Goal: Communication & Community: Answer question/provide support

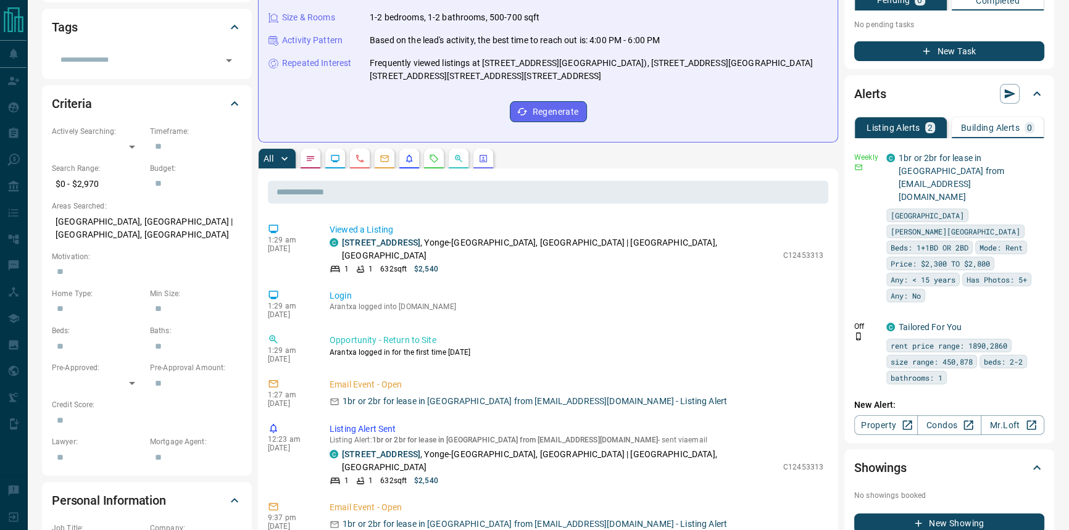
scroll to position [449, 0]
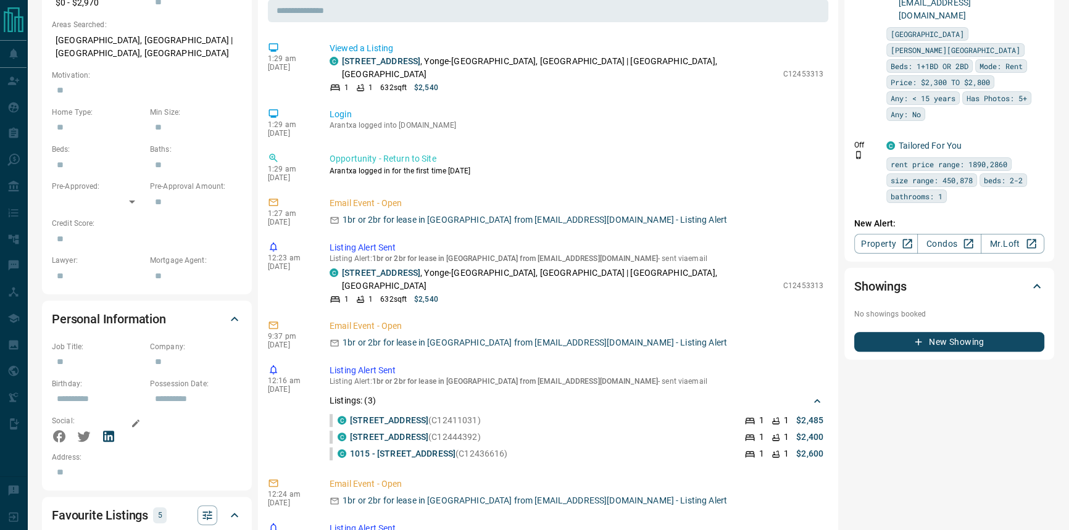
click at [112, 434] on icon at bounding box center [108, 436] width 11 height 11
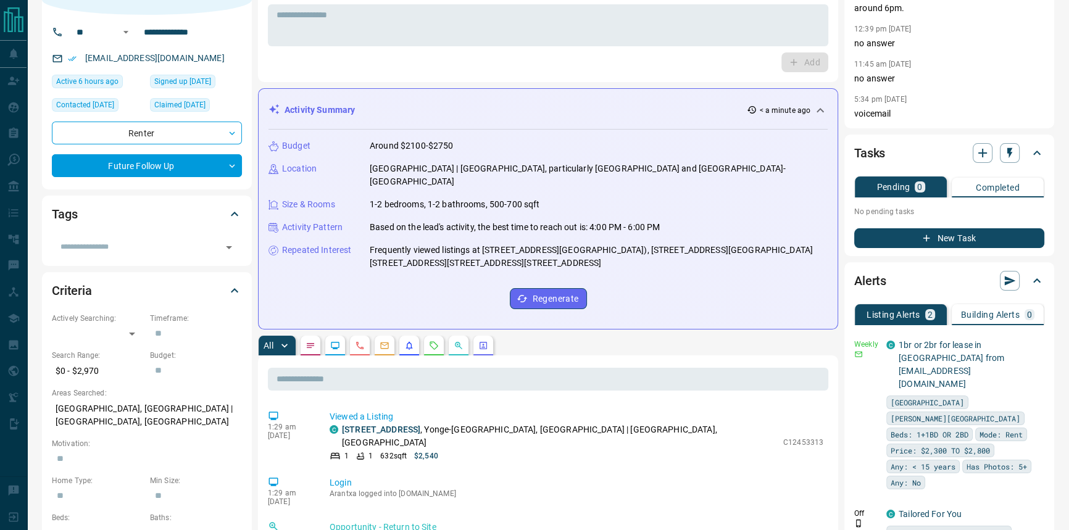
scroll to position [0, 0]
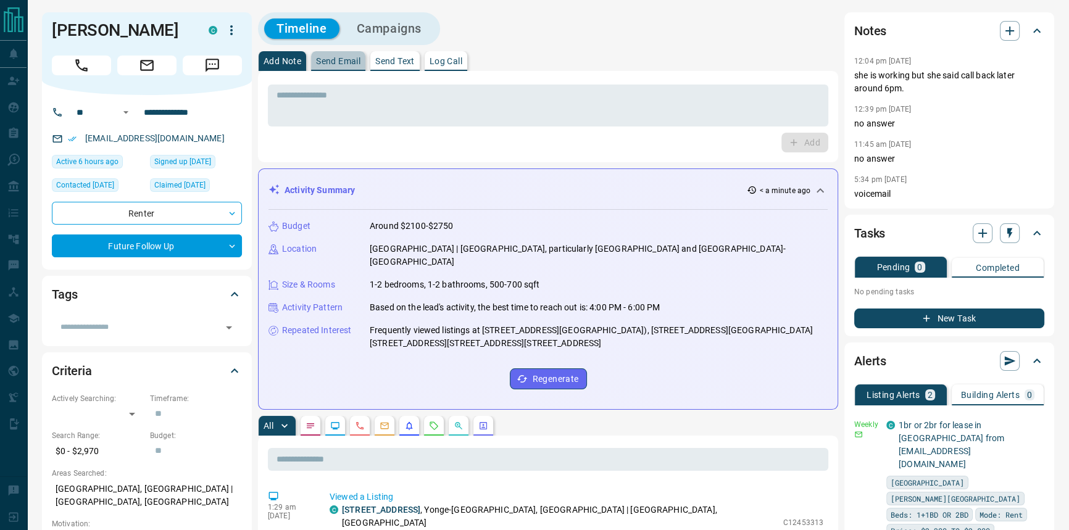
click at [345, 61] on p "Send Email" at bounding box center [338, 61] width 44 height 9
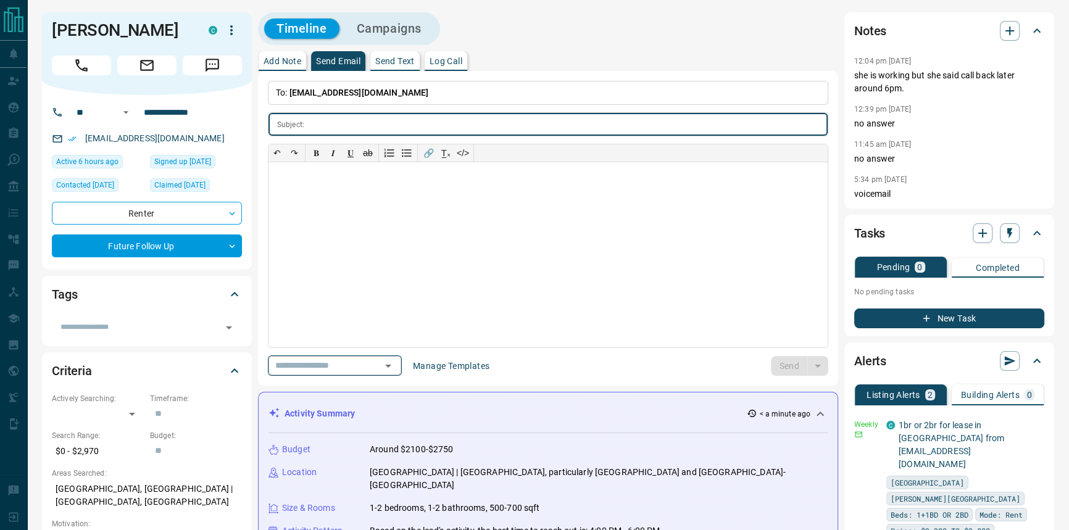
click at [396, 370] on icon "Open" at bounding box center [388, 366] width 15 height 15
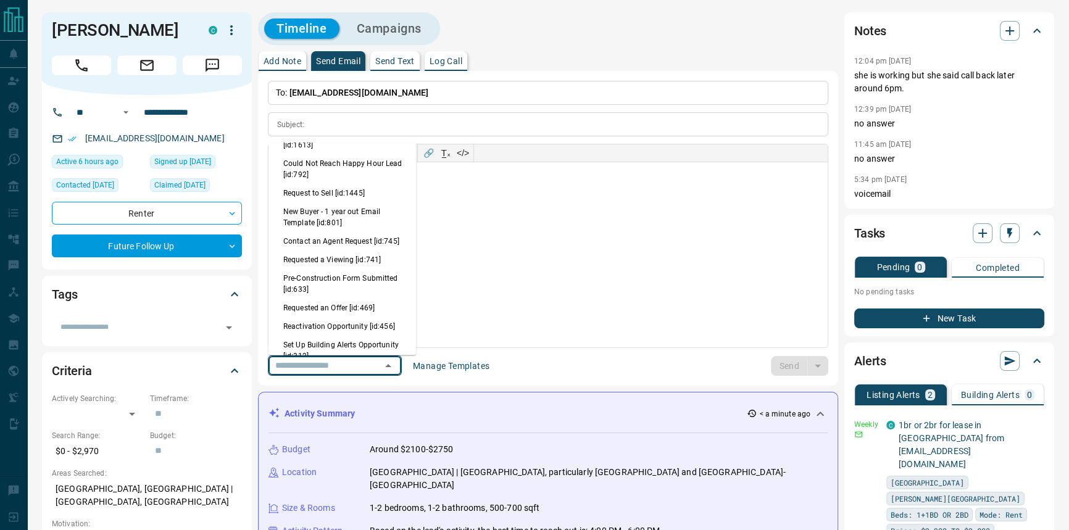
scroll to position [729, 0]
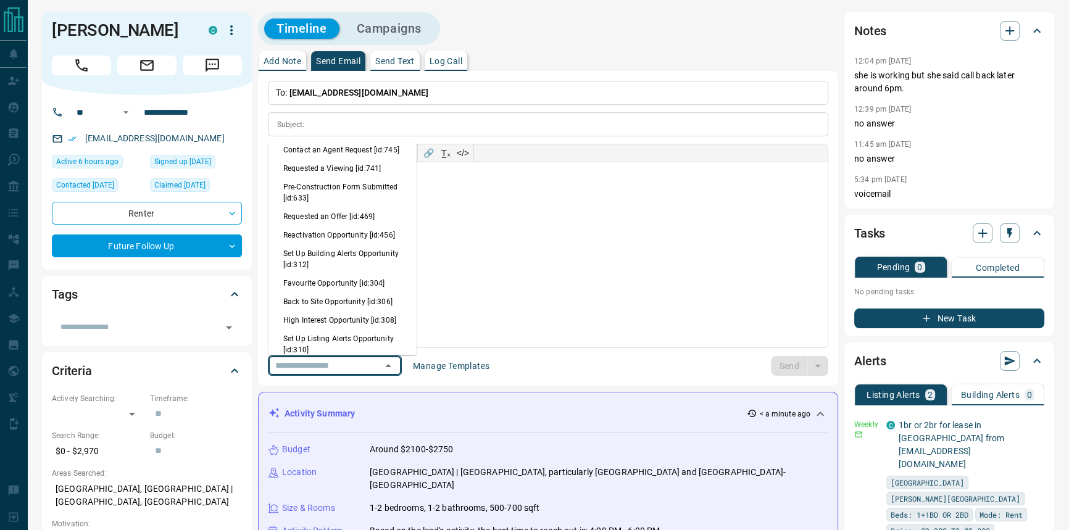
click at [348, 301] on li "Back to Site Opportunity [id:306]" at bounding box center [342, 302] width 148 height 19
type input "**********"
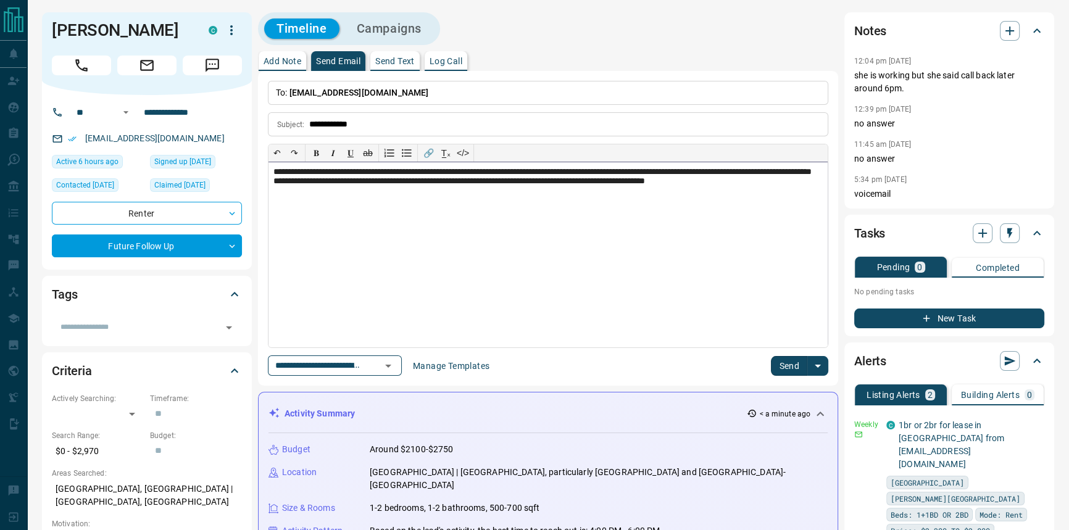
click at [764, 280] on div "**********" at bounding box center [547, 254] width 559 height 185
click at [782, 370] on button "Send" at bounding box center [789, 366] width 36 height 20
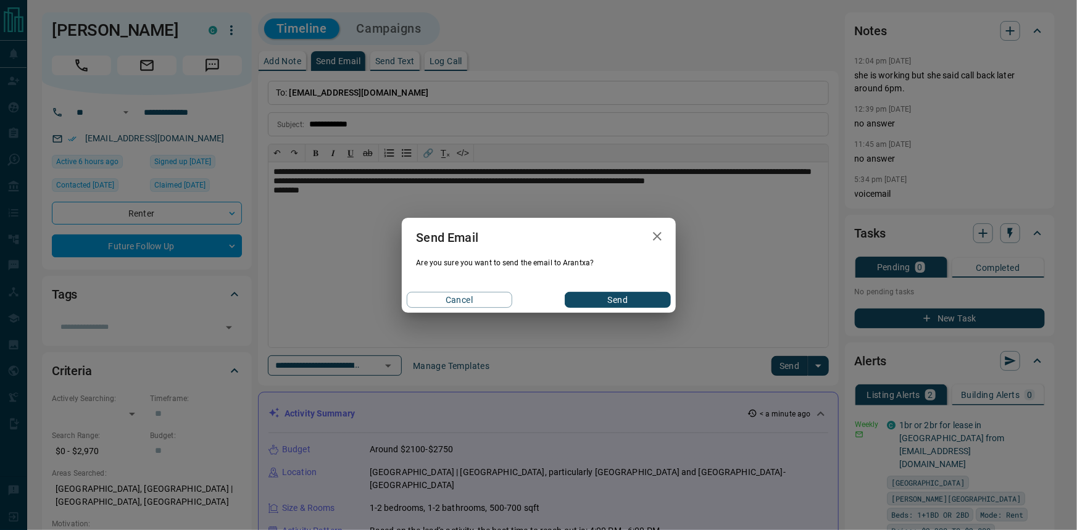
click at [649, 296] on button "Send" at bounding box center [618, 300] width 106 height 16
